Goal: Task Accomplishment & Management: Manage account settings

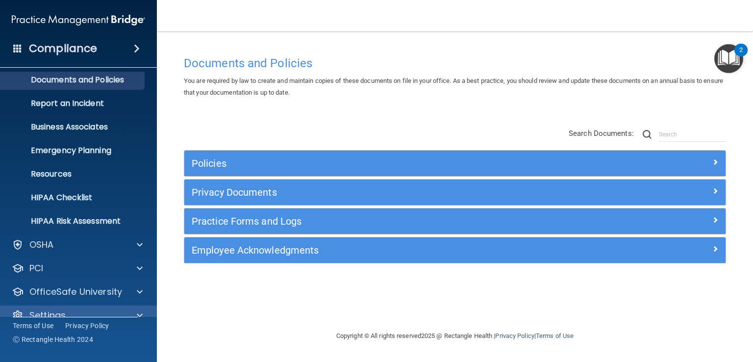
scroll to position [45, 0]
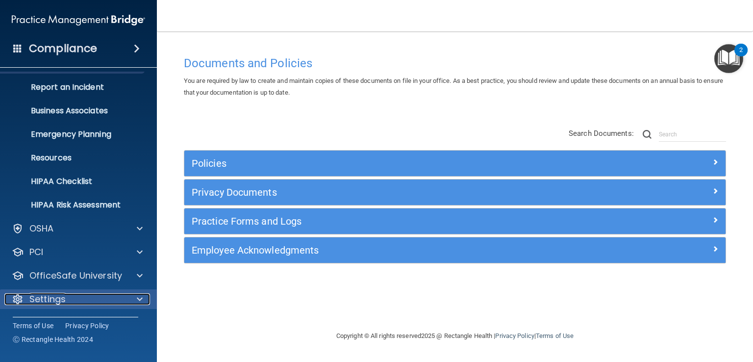
click at [119, 295] on div "Settings" at bounding box center [65, 299] width 122 height 12
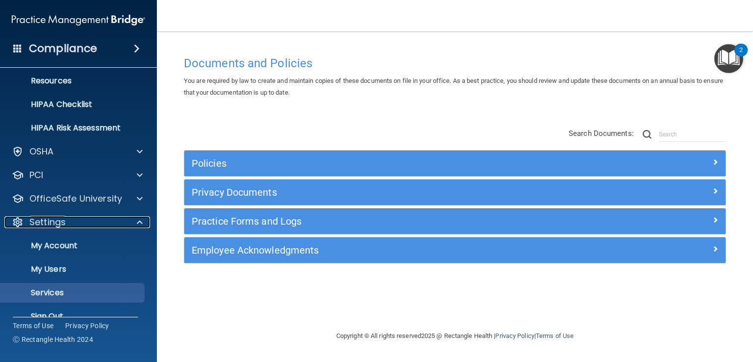
scroll to position [139, 0]
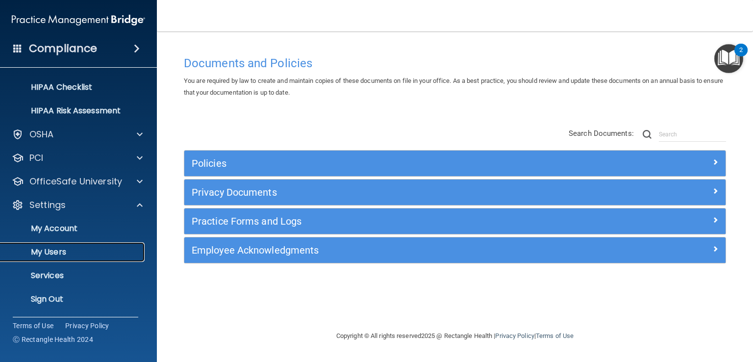
click at [84, 248] on p "My Users" at bounding box center [73, 252] width 134 height 10
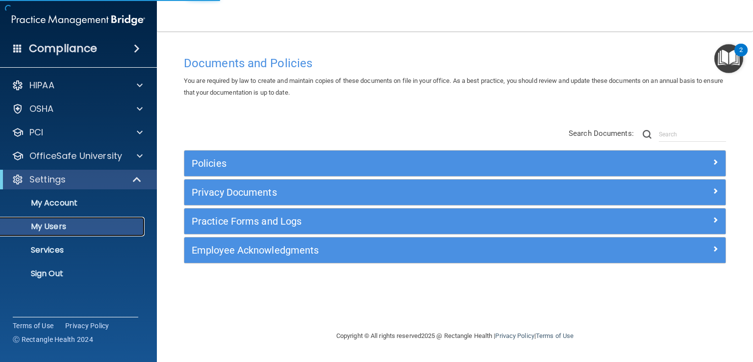
select select "20"
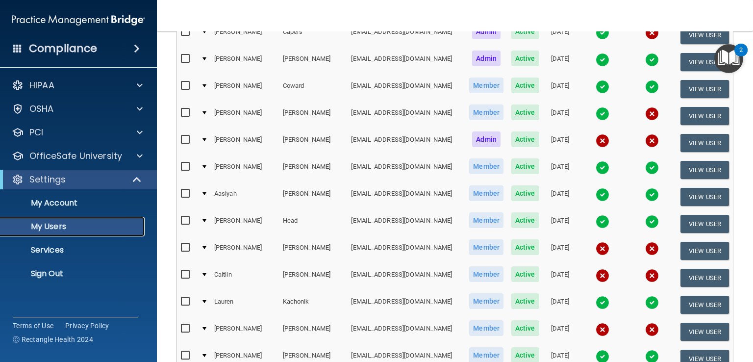
scroll to position [343, 0]
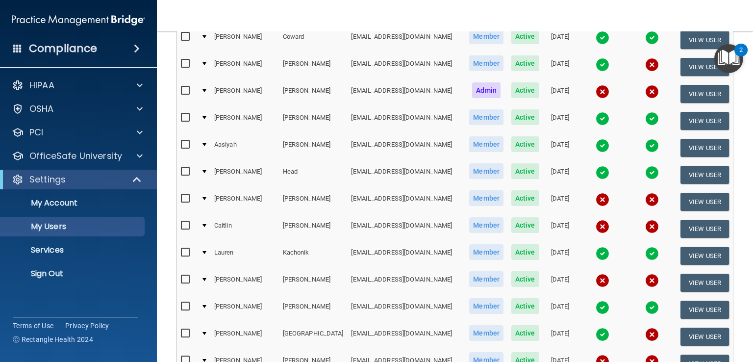
click at [190, 275] on input "checkbox" at bounding box center [186, 279] width 11 height 8
checkbox input "true"
click at [184, 195] on input "checkbox" at bounding box center [186, 199] width 11 height 8
checkbox input "true"
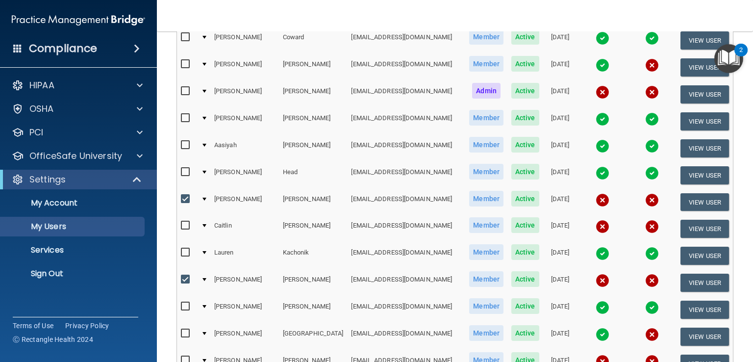
click at [186, 356] on input "checkbox" at bounding box center [186, 360] width 11 height 8
checkbox input "true"
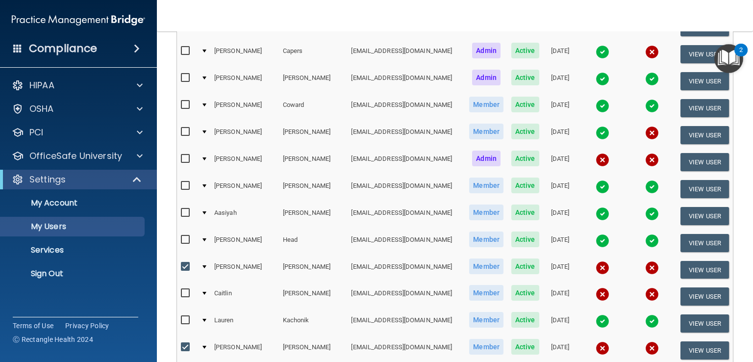
scroll to position [245, 0]
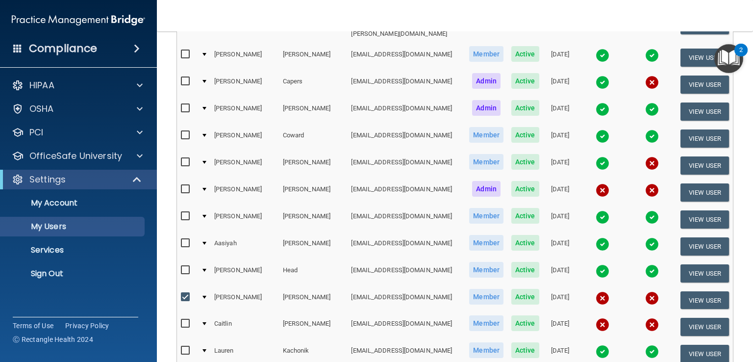
click at [186, 185] on input "checkbox" at bounding box center [186, 189] width 11 height 8
checkbox input "true"
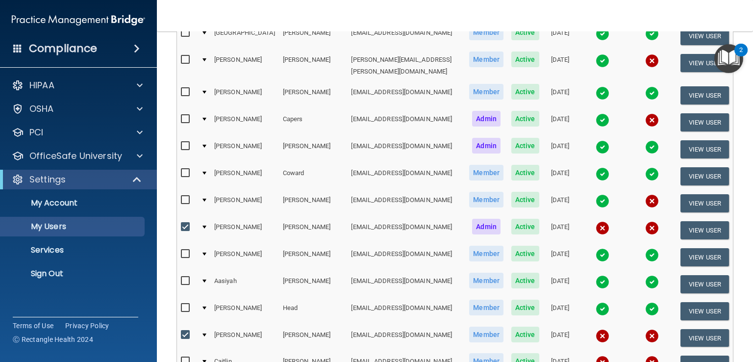
scroll to position [98, 0]
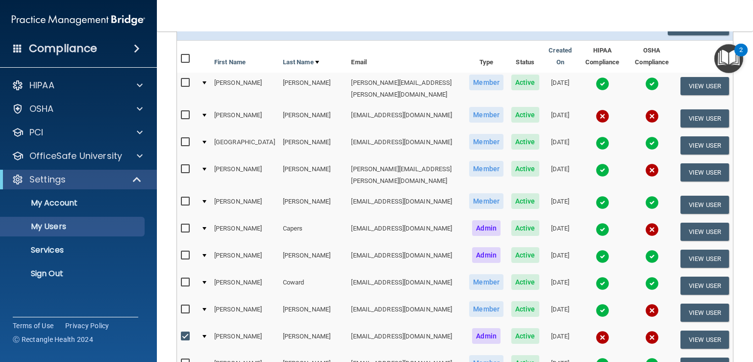
click at [185, 111] on input "checkbox" at bounding box center [186, 115] width 11 height 8
checkbox input "true"
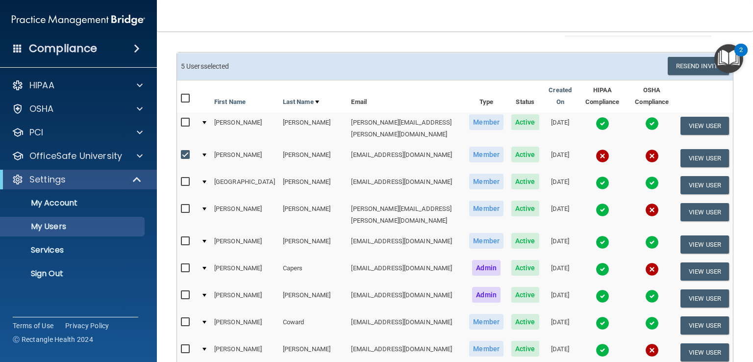
scroll to position [0, 0]
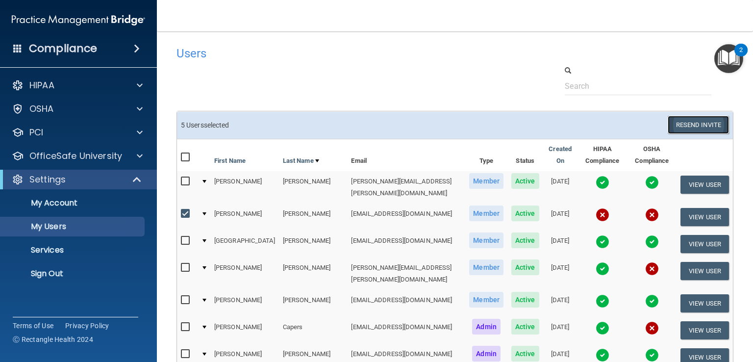
click at [688, 122] on button "Resend Invite" at bounding box center [697, 125] width 61 height 18
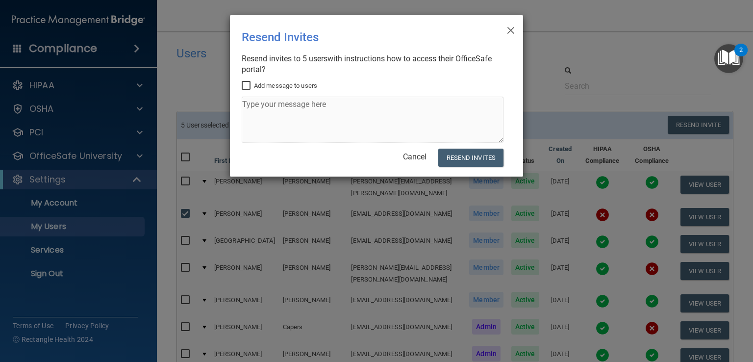
click at [244, 86] on input "Add message to users" at bounding box center [247, 86] width 11 height 8
checkbox input "true"
click at [248, 102] on textarea at bounding box center [373, 120] width 262 height 46
click at [334, 102] on textarea at bounding box center [373, 120] width 262 height 46
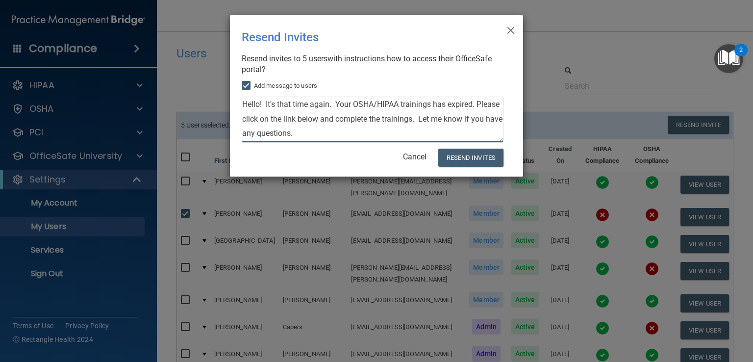
click at [316, 136] on textarea "Hello! It's that time again. Your OSHA/HIPAA trainings has expired. Please clic…" at bounding box center [373, 120] width 262 height 46
type textarea "Hello! It's that time again. Your OSHA/HIPAA trainings has expired. Please clic…"
click at [462, 158] on button "Resend Invites" at bounding box center [470, 157] width 65 height 18
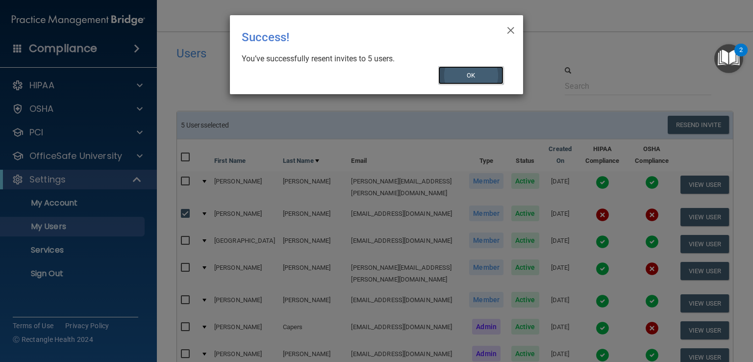
click at [486, 77] on button "OK" at bounding box center [471, 75] width 66 height 18
